Goal: Task Accomplishment & Management: Complete application form

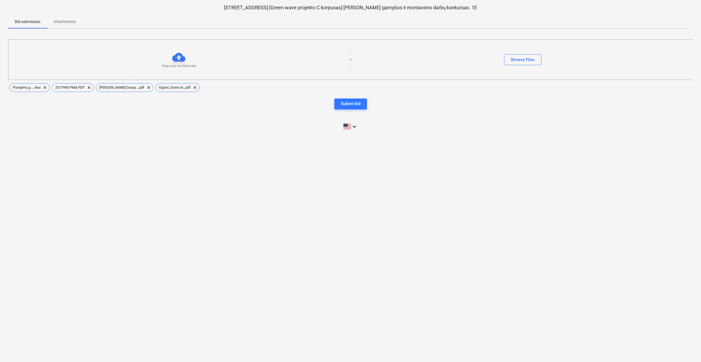
click at [63, 21] on p "Attachments" at bounding box center [65, 22] width 22 height 6
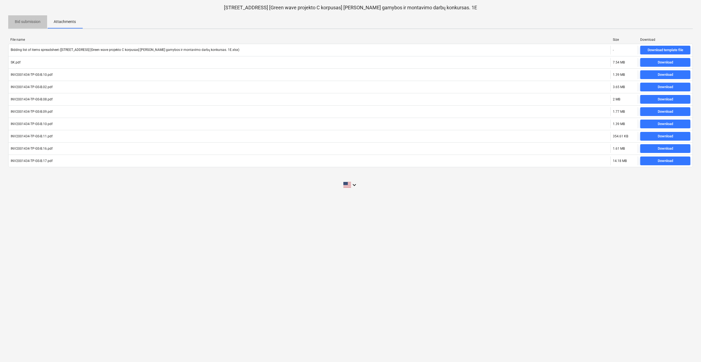
click at [21, 21] on p "Bid submission" at bounding box center [28, 22] width 26 height 6
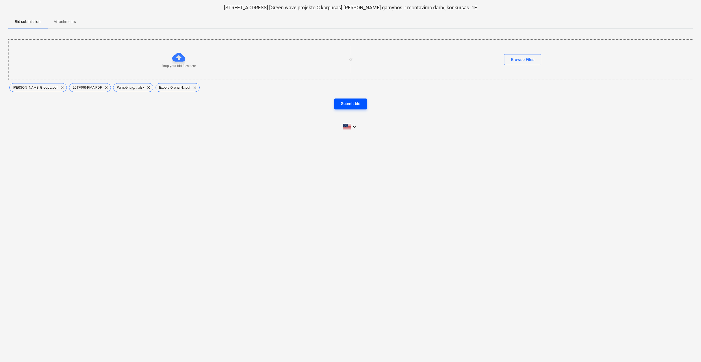
click at [348, 102] on div "Submit bid" at bounding box center [350, 103] width 19 height 7
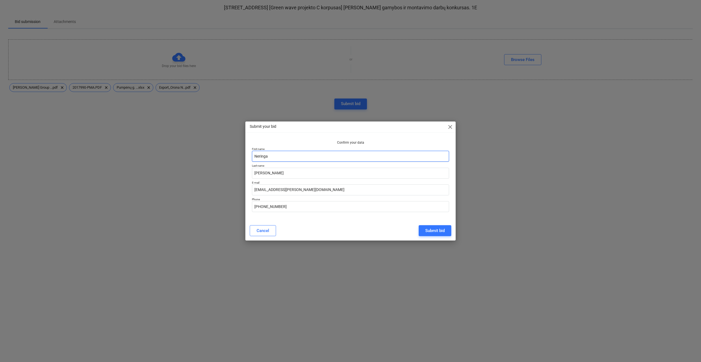
drag, startPoint x: 290, startPoint y: 157, endPoint x: 199, endPoint y: 154, distance: 91.2
click at [199, 154] on div "Submit your bid close Confirm your data First name [PERSON_NAME] Last name [PER…" at bounding box center [350, 181] width 701 height 362
type input "N"
type input "Domantas"
drag, startPoint x: 270, startPoint y: 174, endPoint x: 252, endPoint y: 175, distance: 18.1
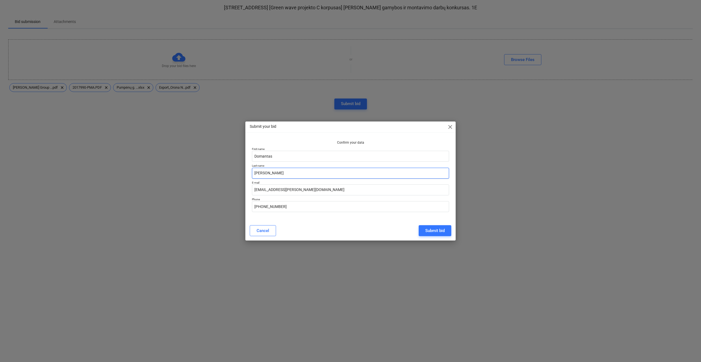
click at [252, 175] on input "[PERSON_NAME]" at bounding box center [350, 173] width 197 height 11
type input "[PERSON_NAME]"
click at [268, 188] on input "[EMAIL_ADDRESS][PERSON_NAME][DOMAIN_NAME]" at bounding box center [350, 189] width 197 height 11
type input "[EMAIL_ADDRESS][PERSON_NAME][DOMAIN_NAME]"
click at [269, 206] on input "[PHONE_NUMBER]" at bounding box center [350, 206] width 197 height 11
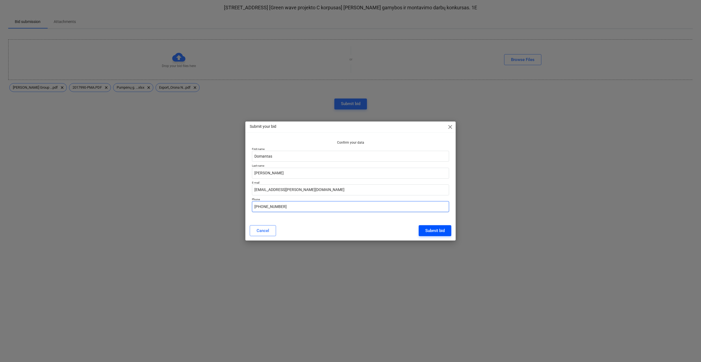
type input "[PHONE_NUMBER]"
click at [438, 228] on div "Submit bid" at bounding box center [434, 230] width 19 height 7
